Goal: Navigation & Orientation: Find specific page/section

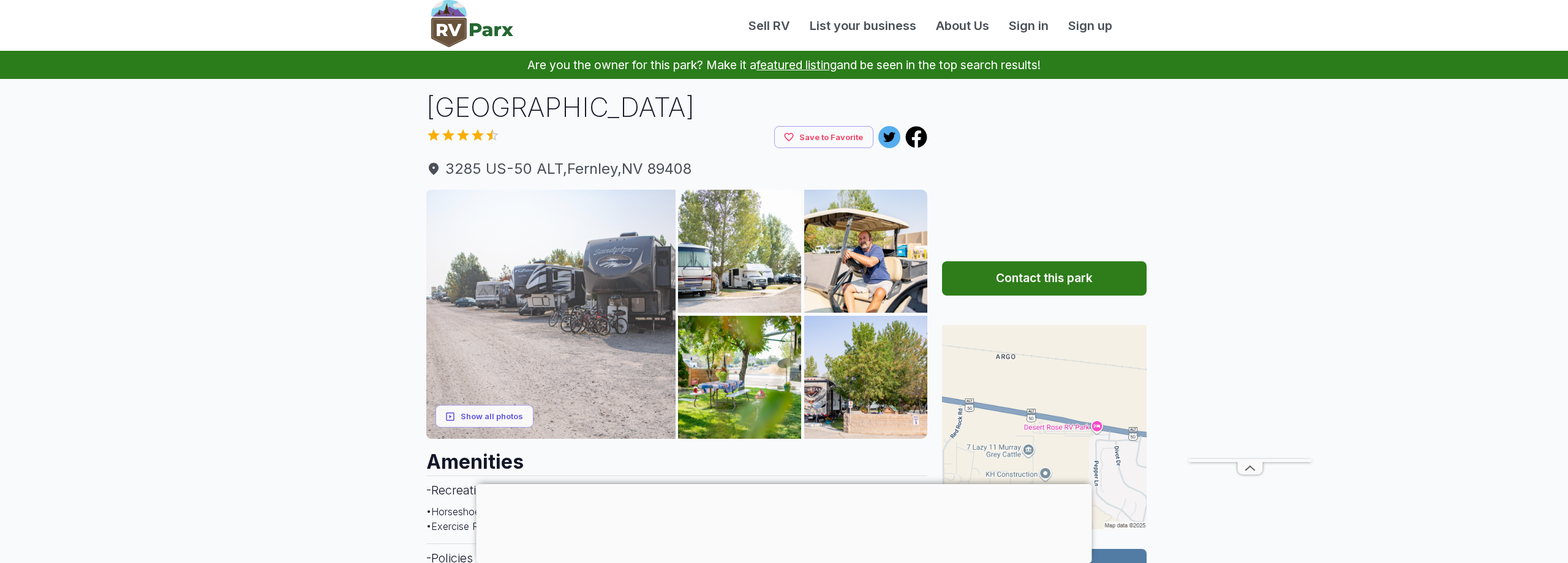
click at [530, 267] on img at bounding box center [551, 314] width 250 height 250
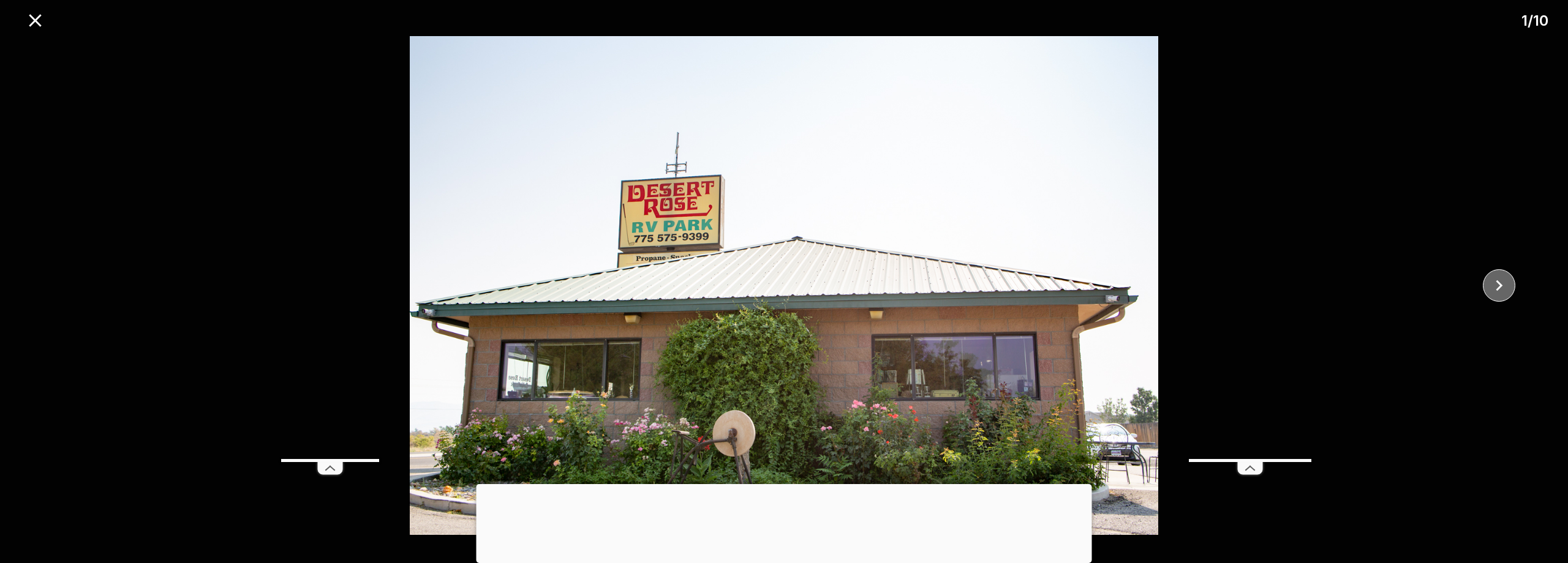
click at [1494, 285] on icon "close" at bounding box center [1498, 285] width 21 height 21
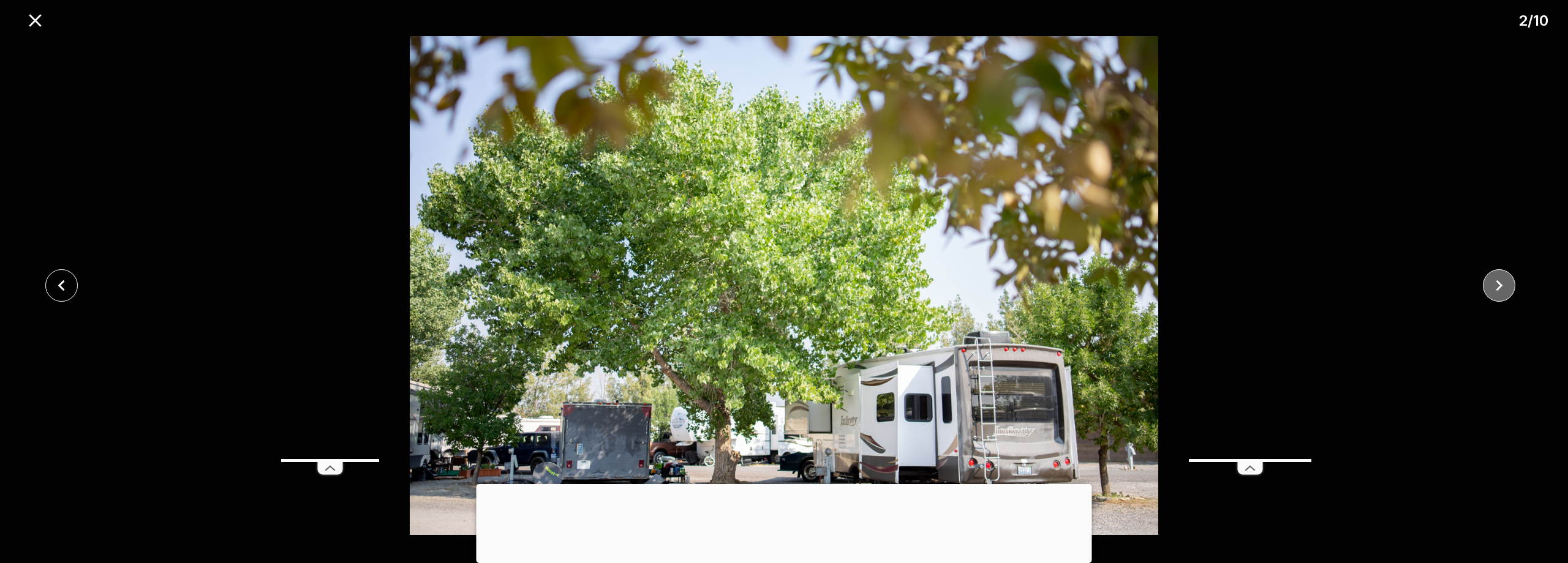
click at [1494, 285] on icon "close" at bounding box center [1498, 285] width 21 height 21
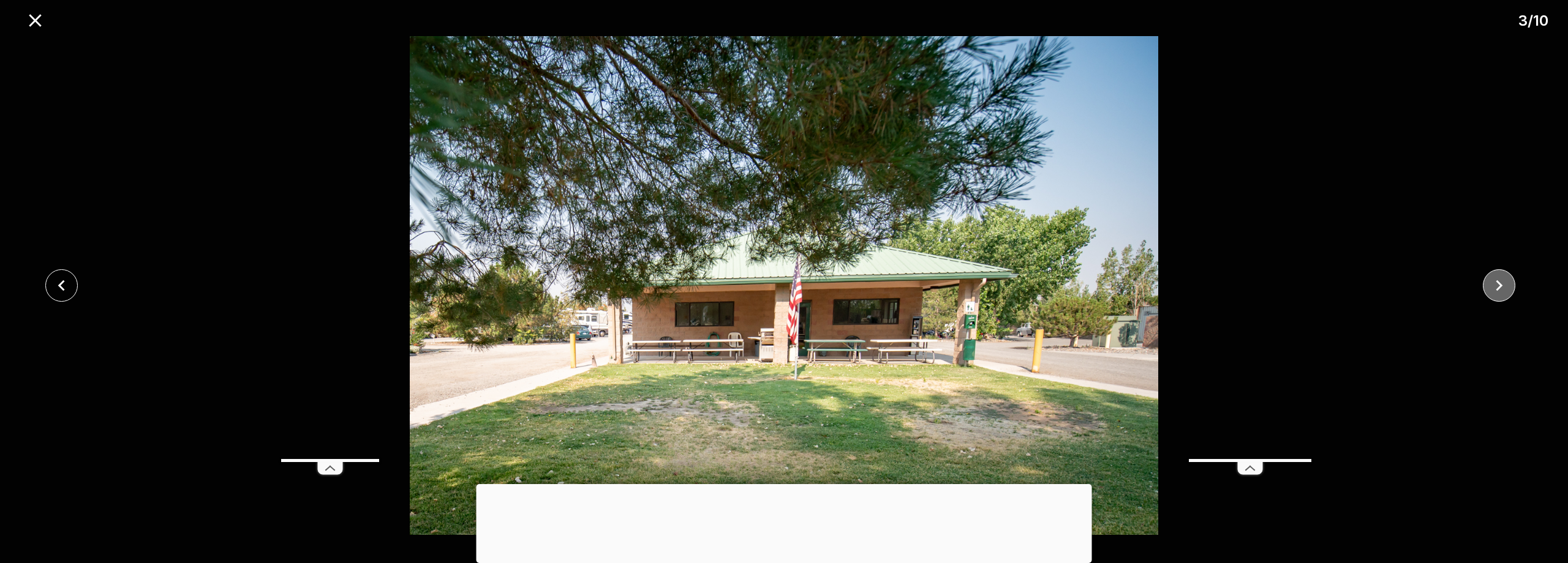
click at [1494, 285] on icon "close" at bounding box center [1498, 285] width 21 height 21
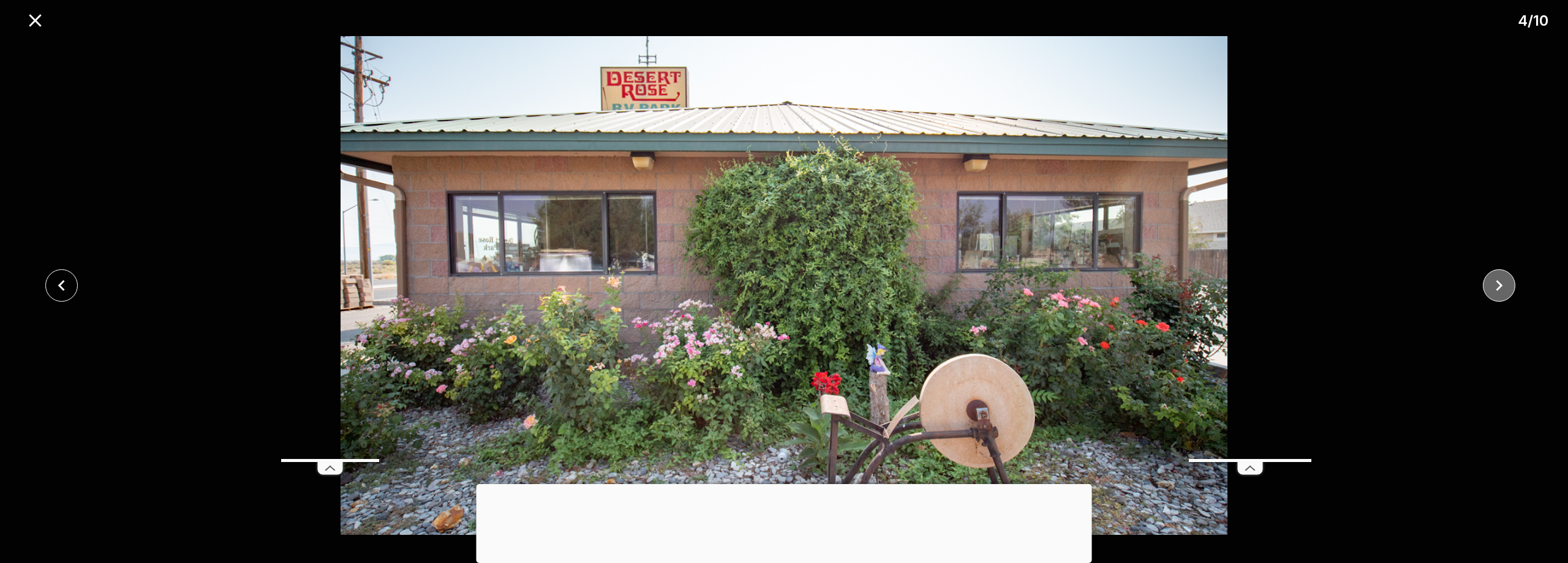
click at [1494, 285] on icon "close" at bounding box center [1498, 285] width 21 height 21
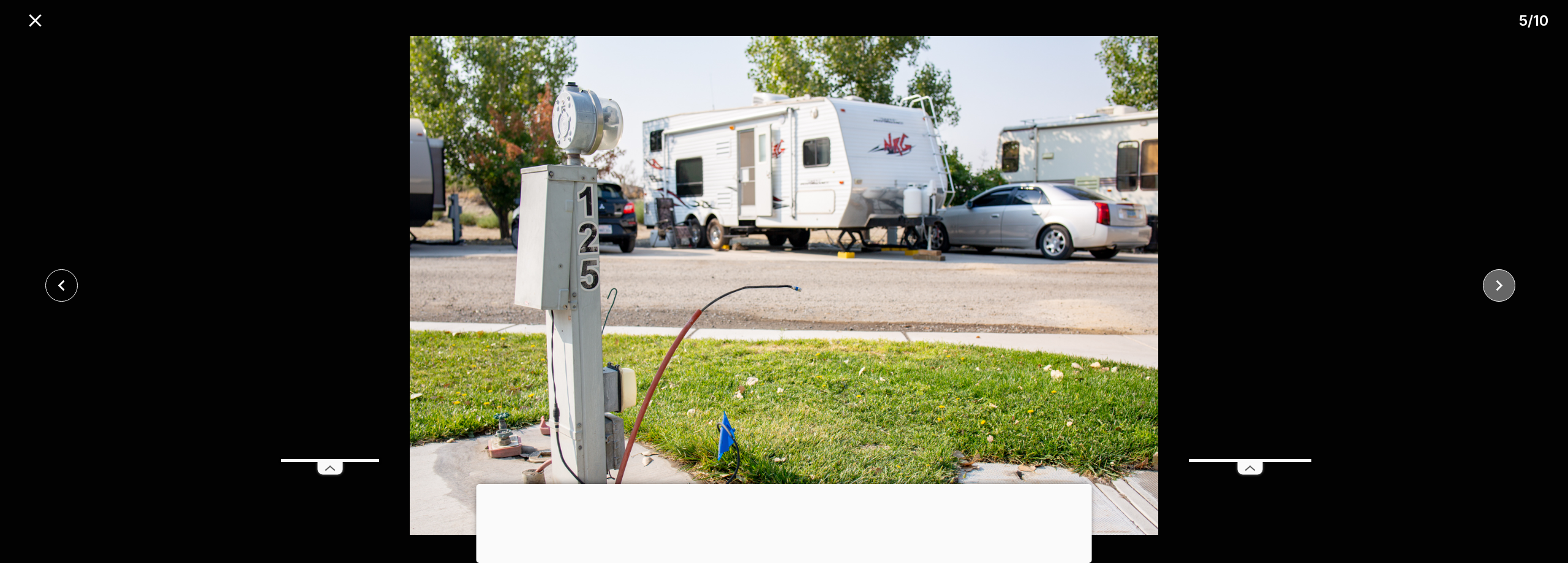
click at [1494, 285] on icon "close" at bounding box center [1498, 285] width 21 height 21
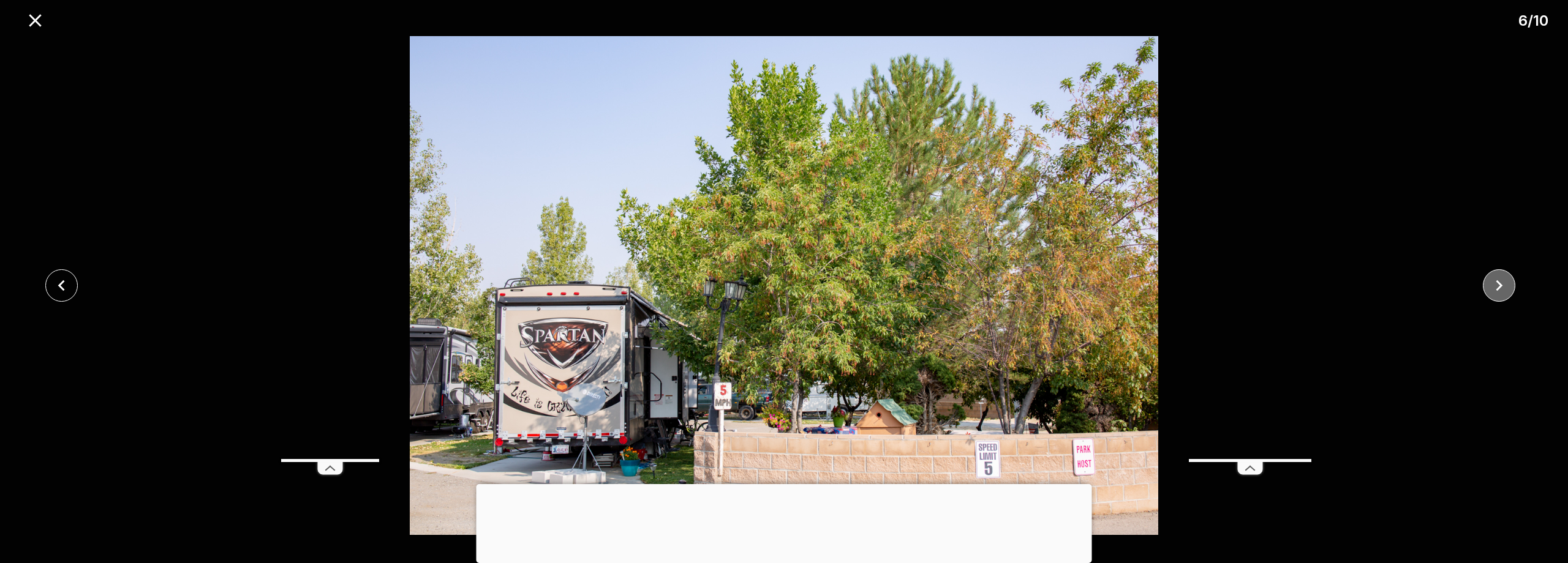
click at [1510, 293] on button "close" at bounding box center [1499, 285] width 32 height 32
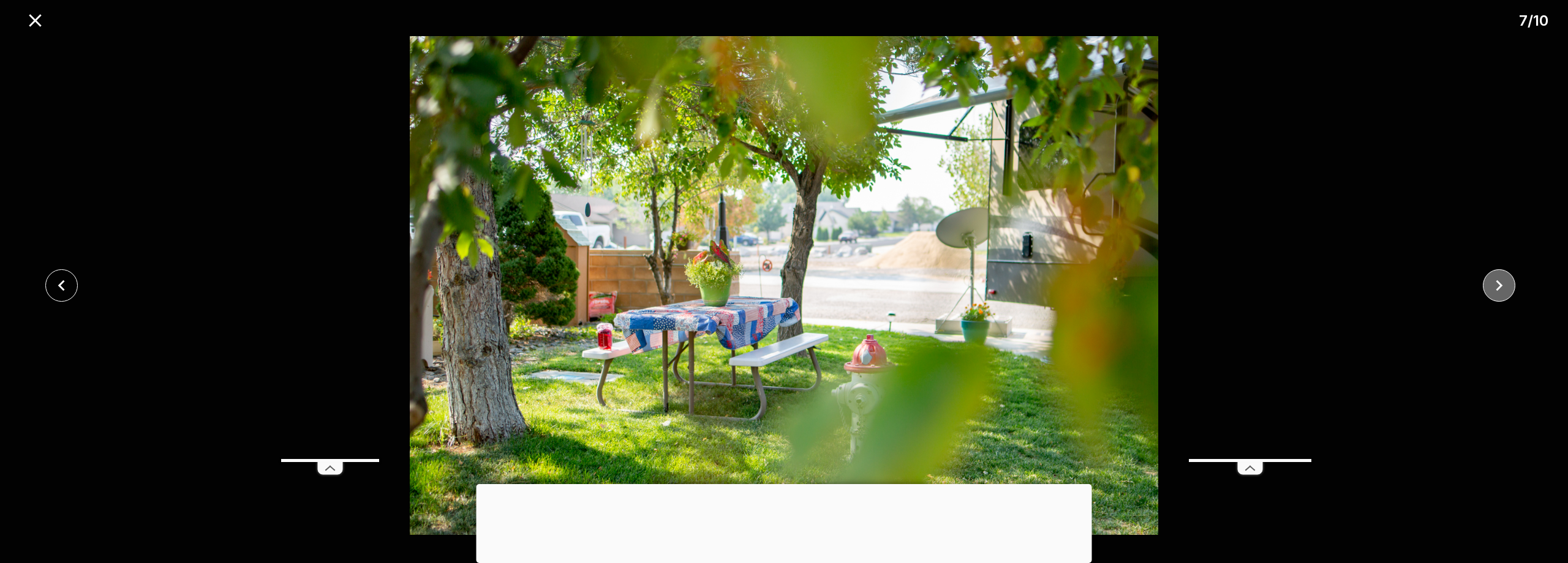
click at [1510, 293] on button "close" at bounding box center [1499, 285] width 32 height 32
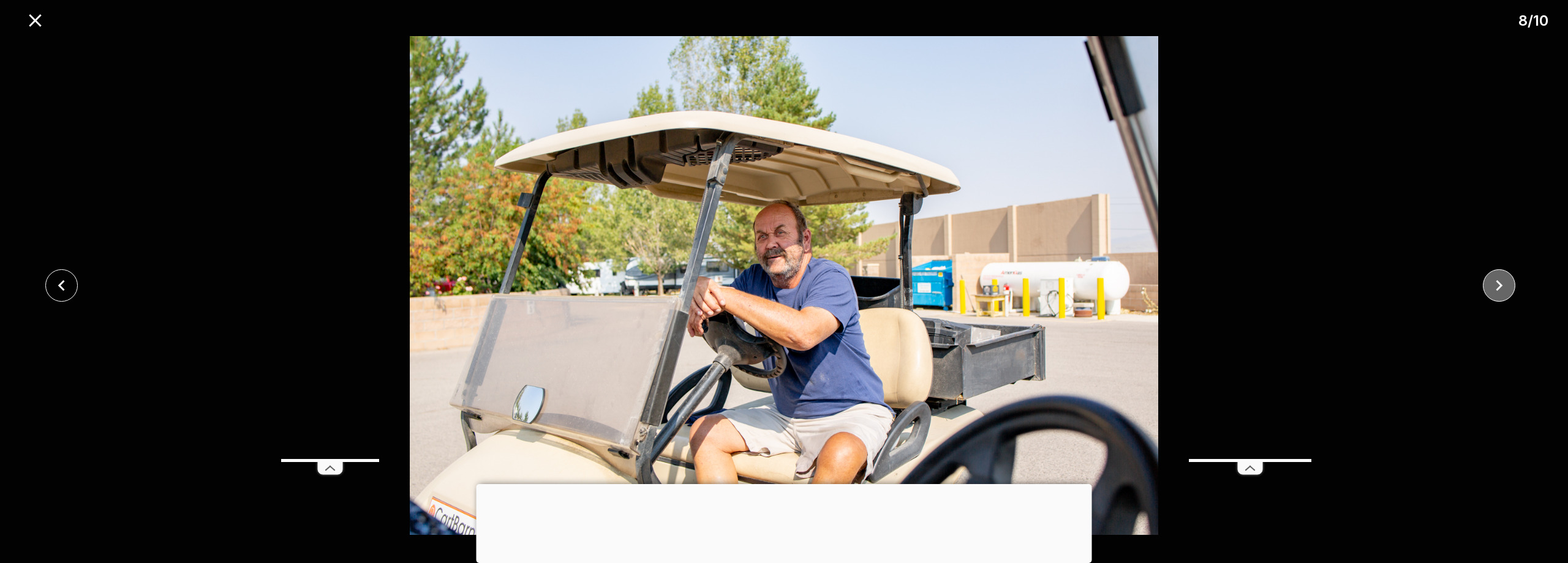
click at [1510, 293] on button "close" at bounding box center [1499, 285] width 32 height 32
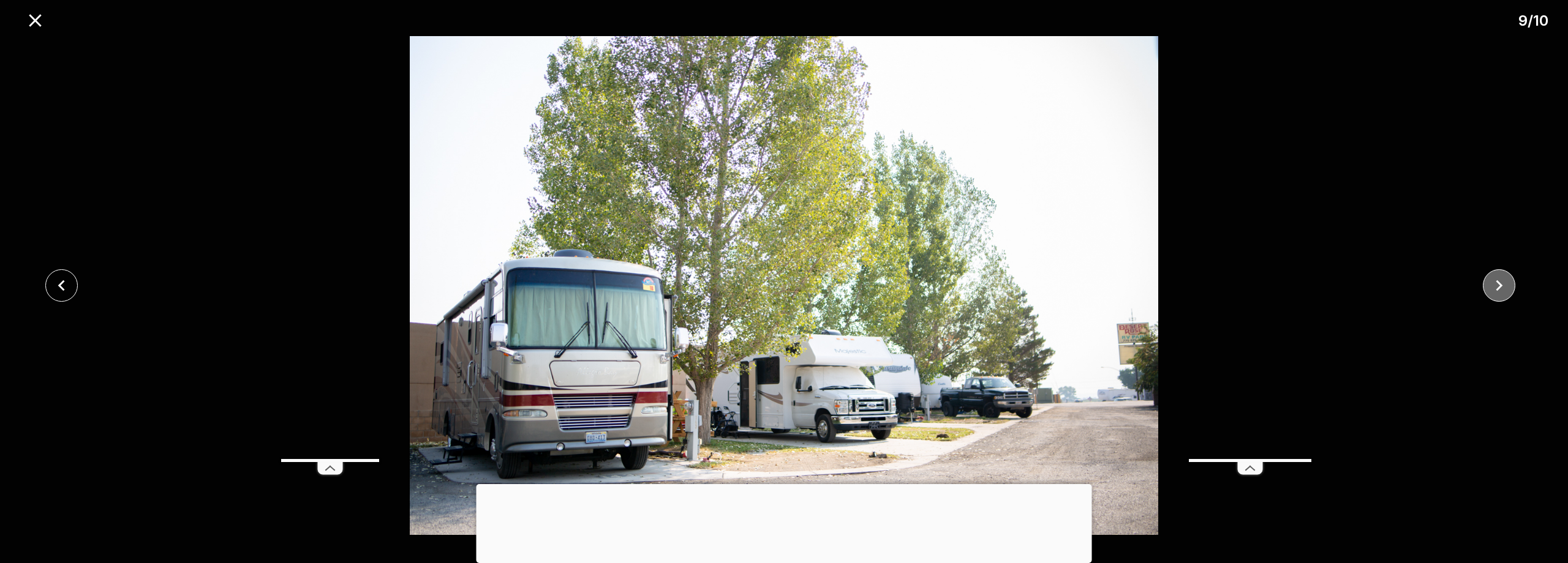
click at [1510, 293] on button "close" at bounding box center [1499, 285] width 32 height 32
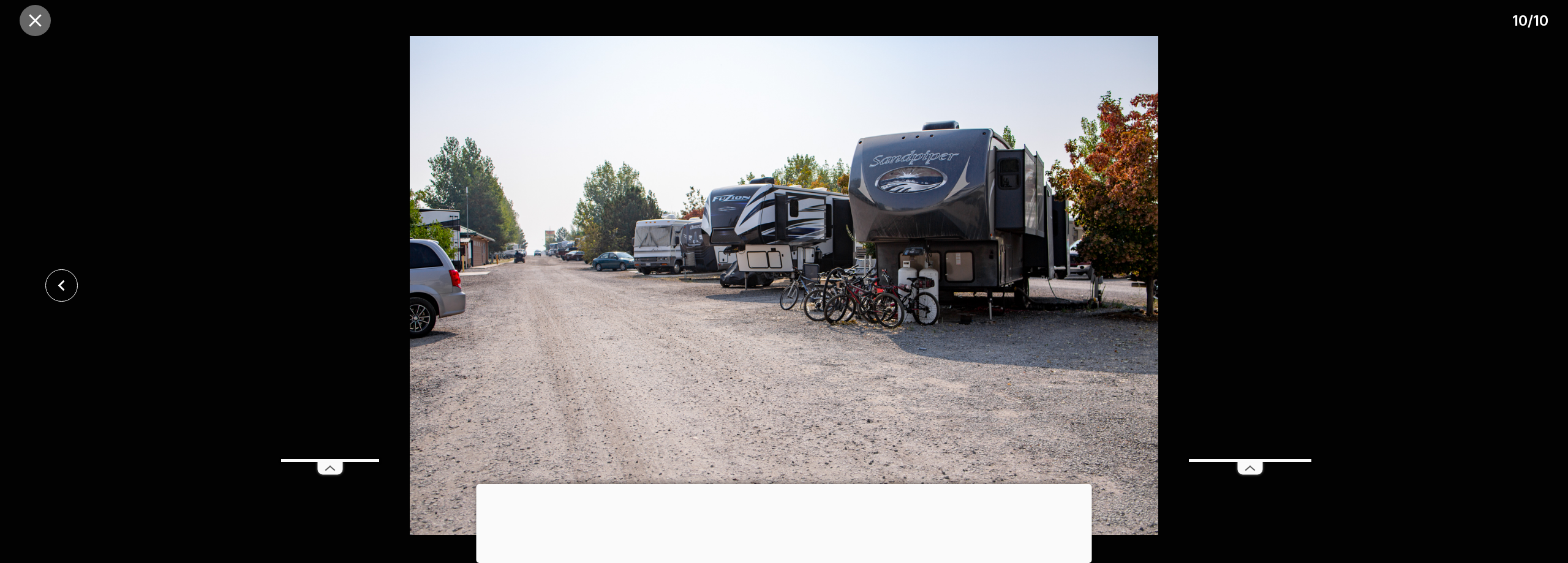
click at [28, 31] on icon "close" at bounding box center [35, 20] width 21 height 21
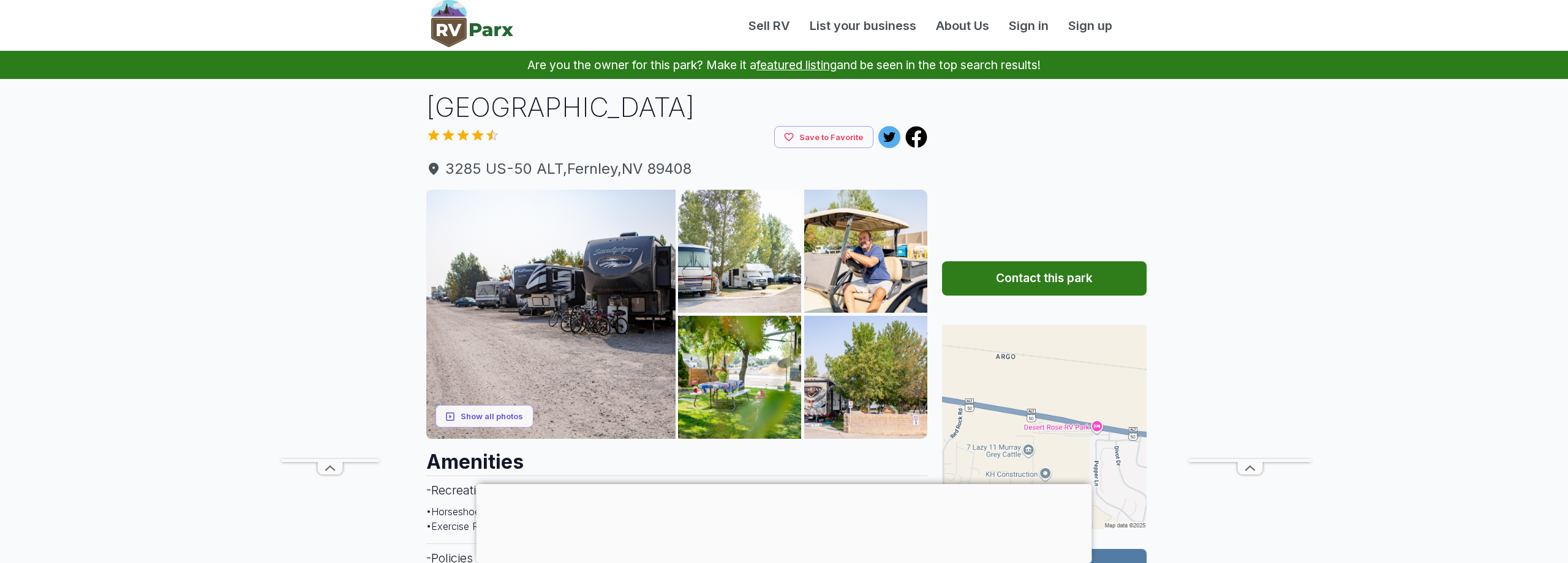
click at [782, 484] on div at bounding box center [784, 484] width 615 height 0
